Goal: Task Accomplishment & Management: Use online tool/utility

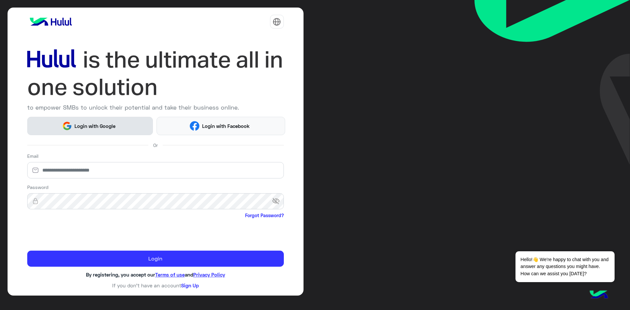
click at [96, 123] on span "Login with Google" at bounding box center [95, 126] width 46 height 8
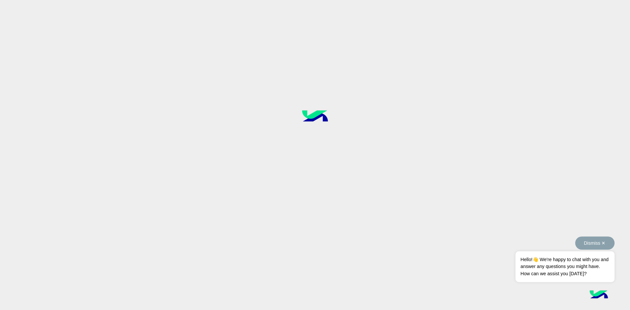
click at [602, 245] on button "Dismiss ✕" at bounding box center [594, 243] width 39 height 13
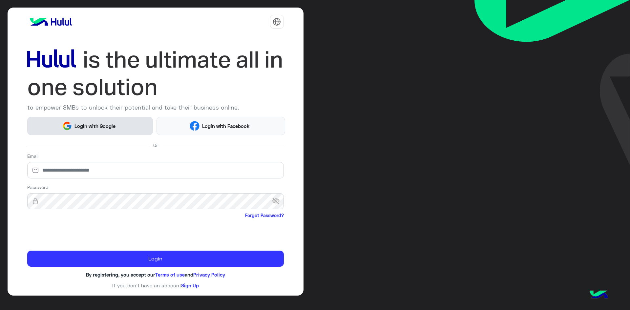
click at [112, 132] on button "Login with Google" at bounding box center [90, 126] width 126 height 18
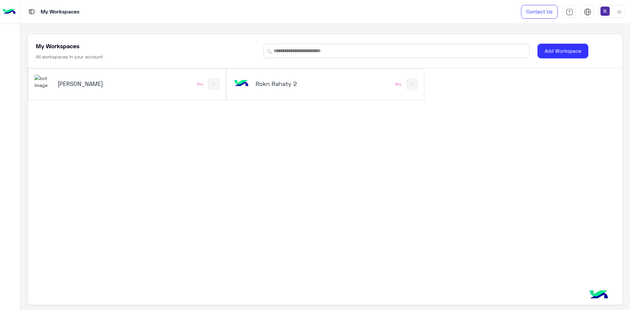
click at [72, 84] on h5 "[PERSON_NAME]" at bounding box center [90, 84] width 67 height 8
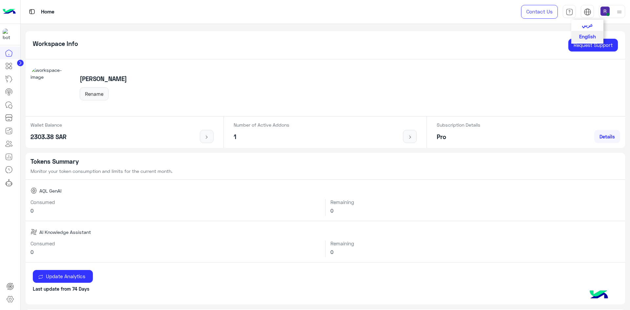
click at [585, 25] on span "عربي" at bounding box center [587, 25] width 11 height 6
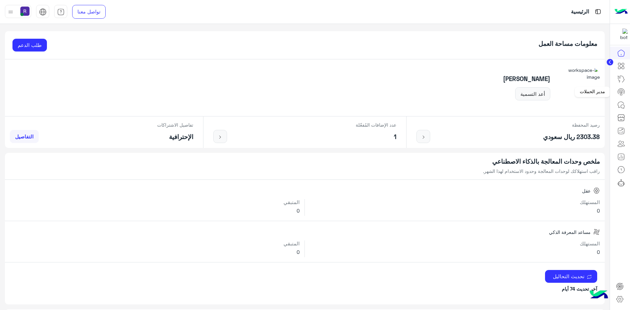
click at [621, 90] on icon at bounding box center [621, 91] width 4 height 3
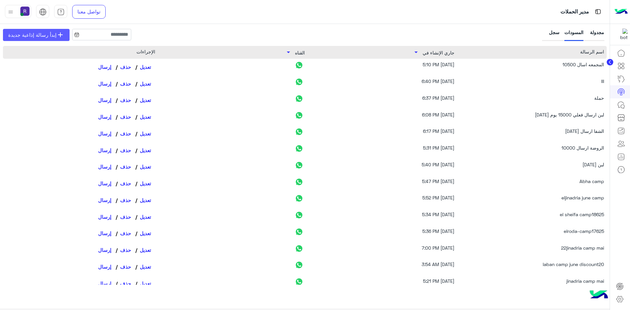
click at [26, 35] on span "إبدأ رسالة إذاعية جديدة" at bounding box center [32, 35] width 48 height 8
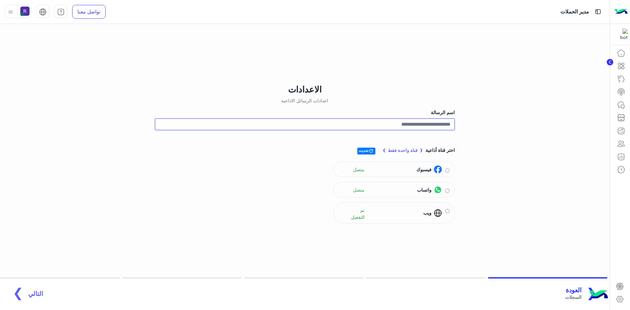
click at [442, 124] on input "اسم الرسالة" at bounding box center [305, 124] width 300 height 12
type input "**********"
click at [32, 292] on span "التالي" at bounding box center [35, 291] width 15 height 8
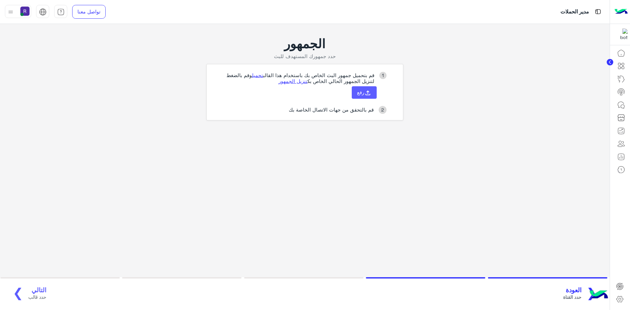
click at [369, 96] on icon at bounding box center [367, 92] width 7 height 7
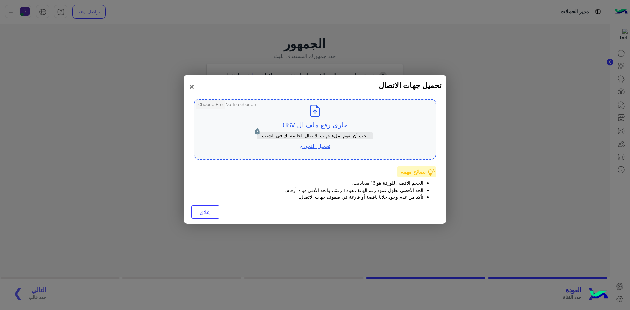
click at [326, 128] on input "file" at bounding box center [315, 129] width 242 height 59
type input "**********"
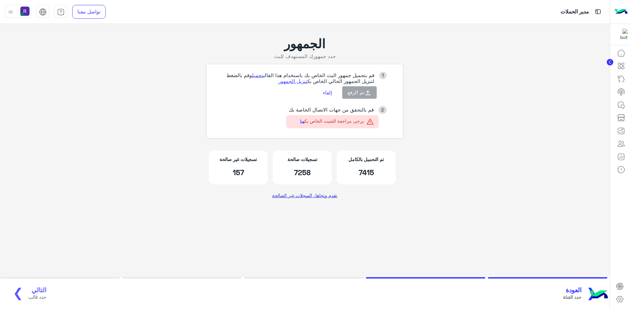
click at [305, 197] on link "تقدم وتجاهل السجلات غير الصالحة" at bounding box center [305, 195] width 70 height 12
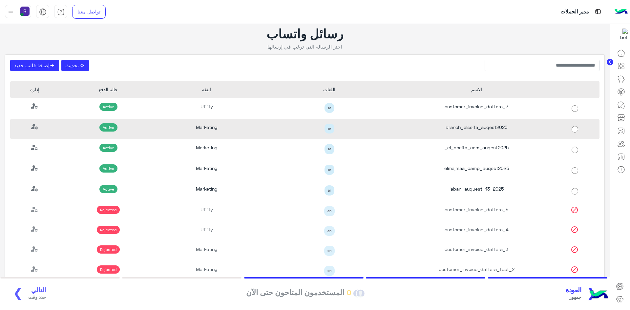
click at [495, 130] on div "branch_elseifa_auqest2025" at bounding box center [476, 129] width 147 height 21
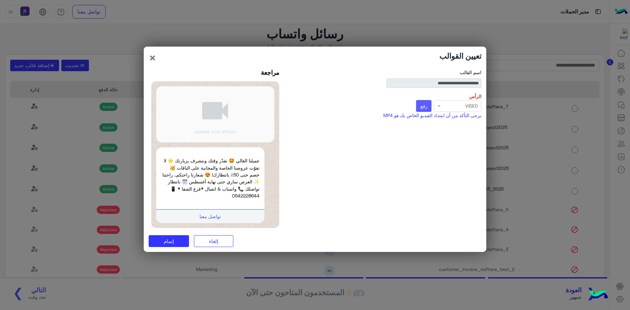
click at [425, 104] on span "رفع" at bounding box center [423, 106] width 7 height 6
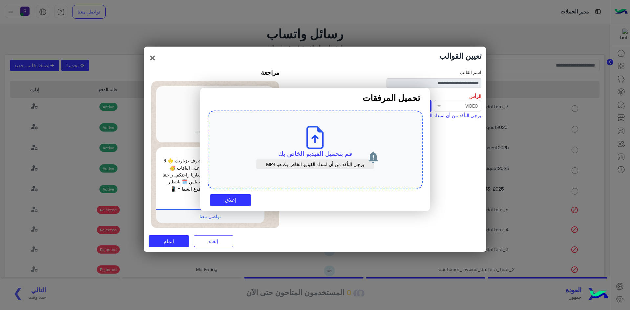
click at [342, 144] on div "قم بتحميل الفيديو الخاص بك يرجى التأكد من أن امتداد الفيديو الخاص بك هو MP4" at bounding box center [315, 150] width 215 height 79
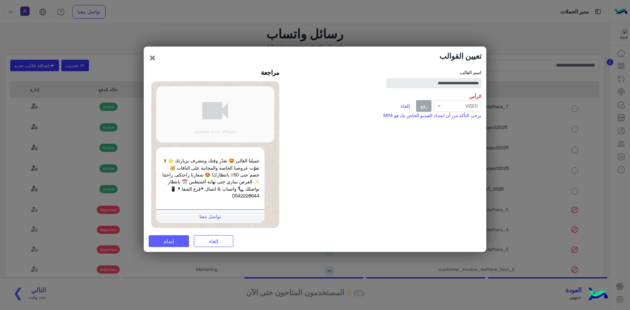
click at [182, 242] on button "إتمام" at bounding box center [169, 241] width 40 height 12
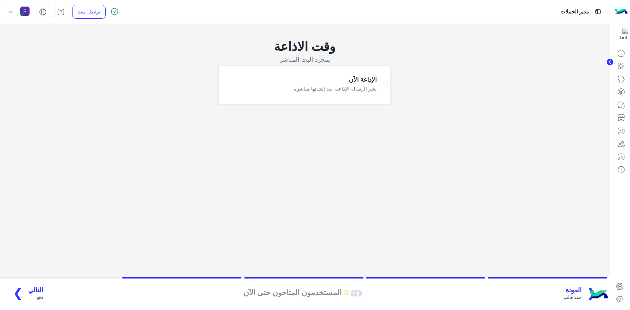
click at [28, 289] on span "التالي" at bounding box center [35, 291] width 15 height 8
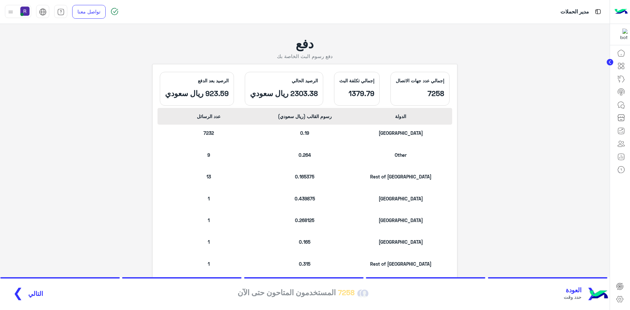
click at [34, 294] on span "التالي" at bounding box center [35, 294] width 15 height 8
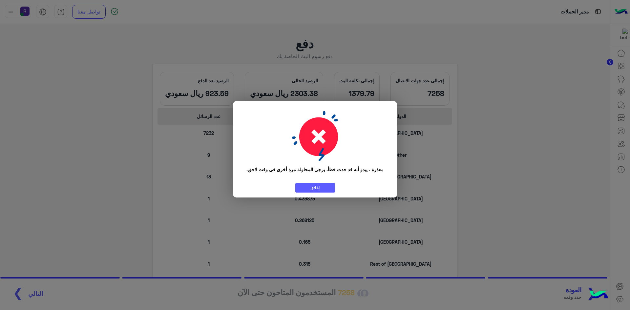
click at [321, 185] on button "إغلاق" at bounding box center [315, 188] width 40 height 10
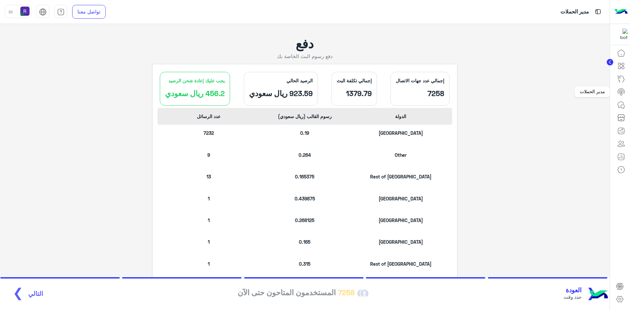
click at [620, 90] on icon at bounding box center [621, 92] width 8 height 8
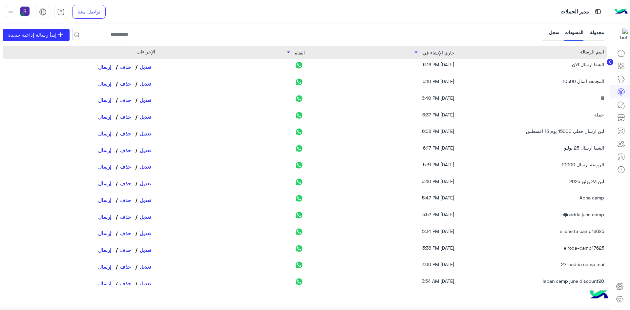
click at [556, 33] on div "سجل" at bounding box center [551, 35] width 16 height 12
click at [551, 32] on div "سجل" at bounding box center [551, 35] width 16 height 12
click at [550, 34] on div "سجل" at bounding box center [551, 35] width 16 height 12
